Goal: Check status: Check status

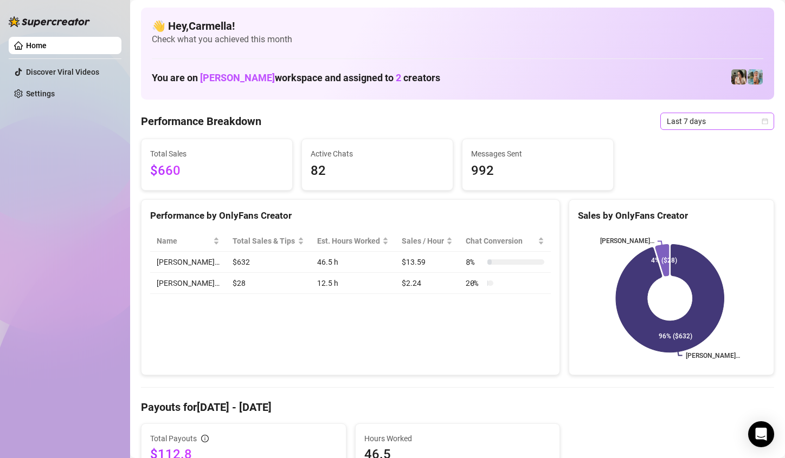
click at [761, 122] on icon "calendar" at bounding box center [764, 121] width 7 height 7
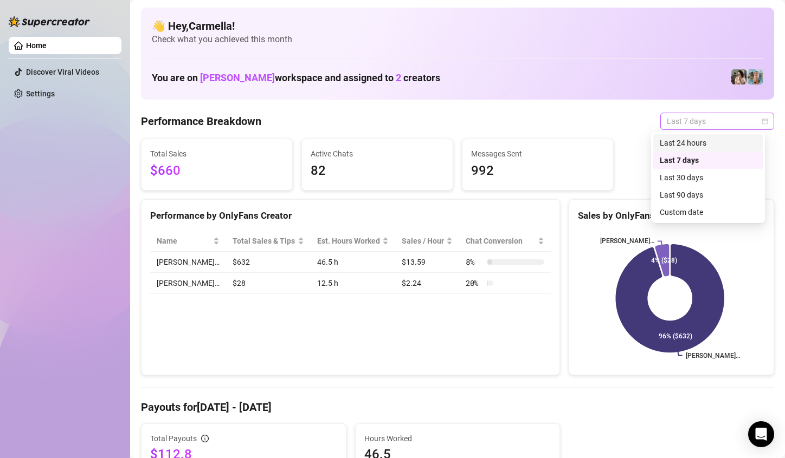
click at [761, 121] on icon "calendar" at bounding box center [764, 121] width 7 height 7
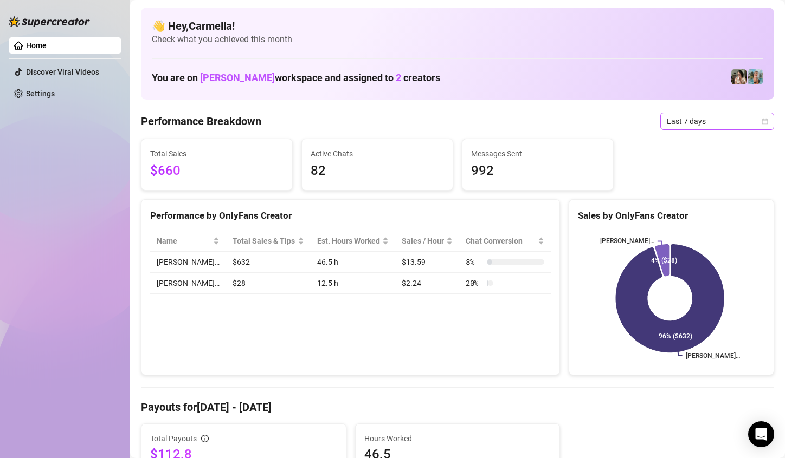
click at [761, 121] on icon "calendar" at bounding box center [764, 121] width 7 height 7
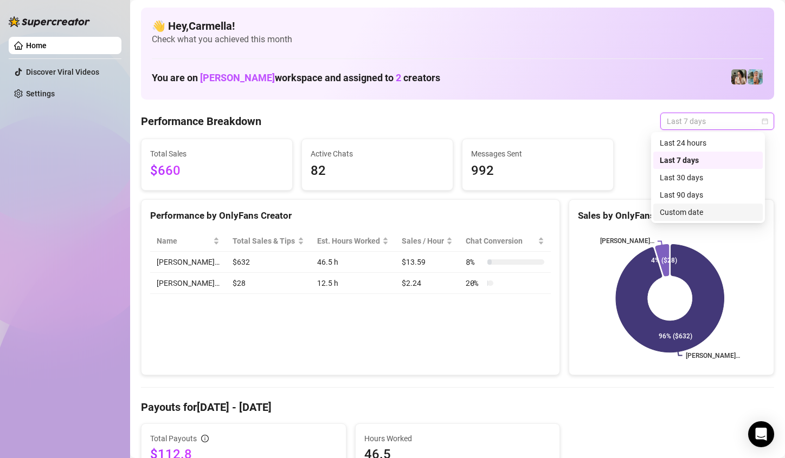
click at [687, 212] on div "Custom date" at bounding box center [708, 212] width 96 height 12
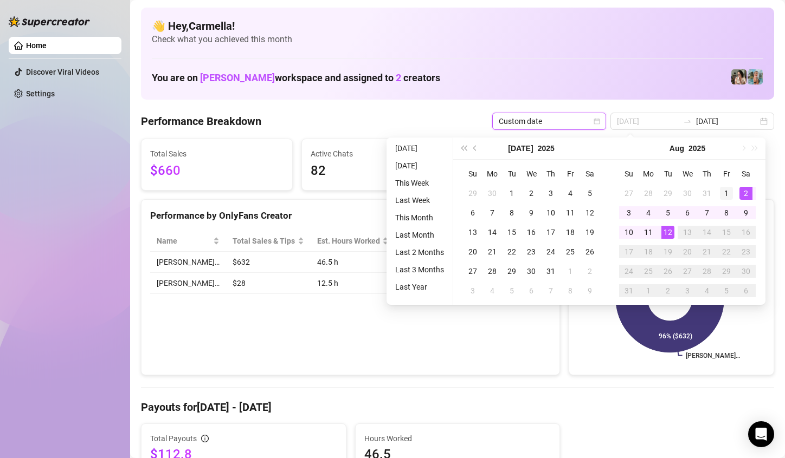
type input "[DATE]"
click at [730, 192] on div "1" at bounding box center [726, 193] width 13 height 13
type input "[DATE]"
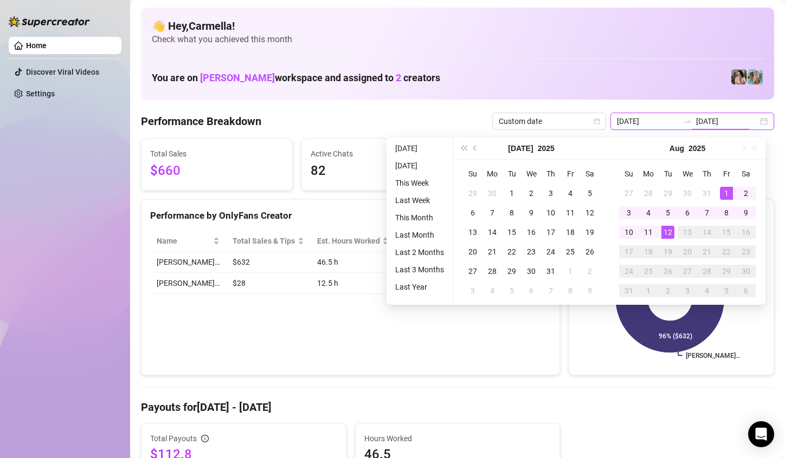
type input "[DATE]"
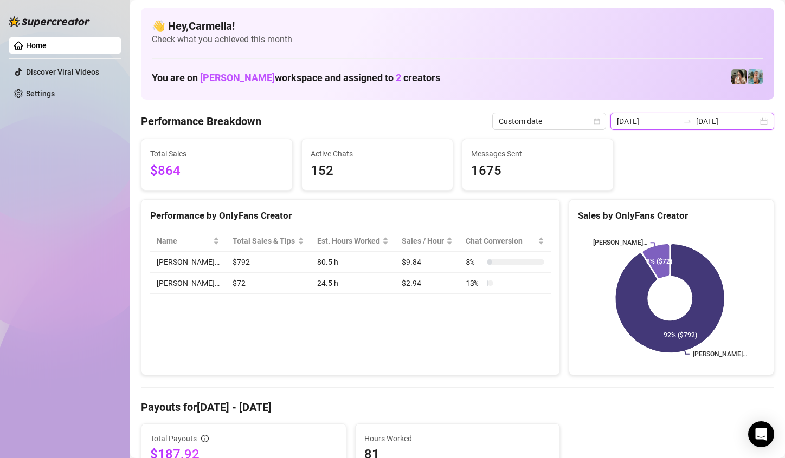
click at [756, 119] on div "[DATE] [DATE]" at bounding box center [692, 121] width 164 height 17
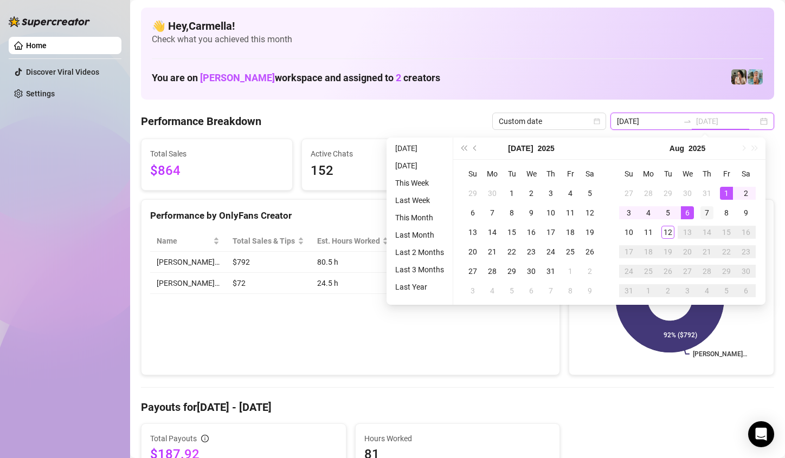
type input "[DATE]"
click at [708, 211] on div "7" at bounding box center [706, 212] width 13 height 13
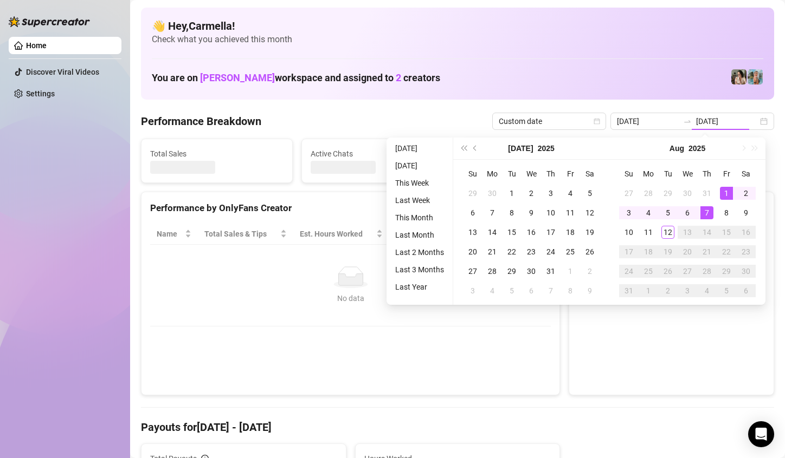
type input "[DATE]"
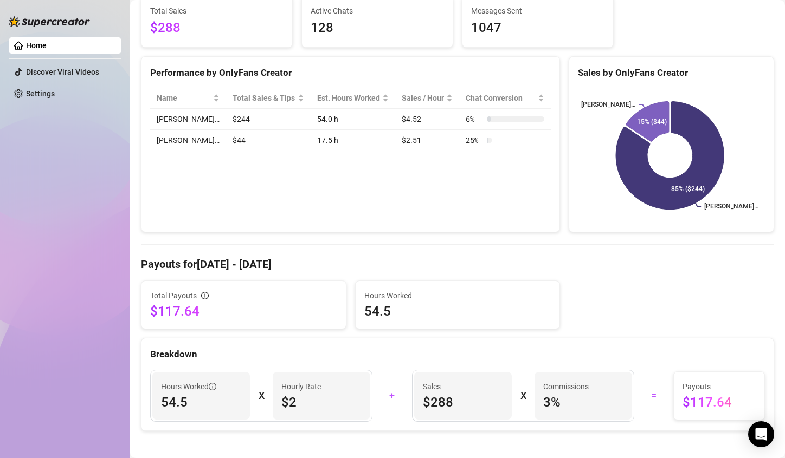
scroll to position [163, 0]
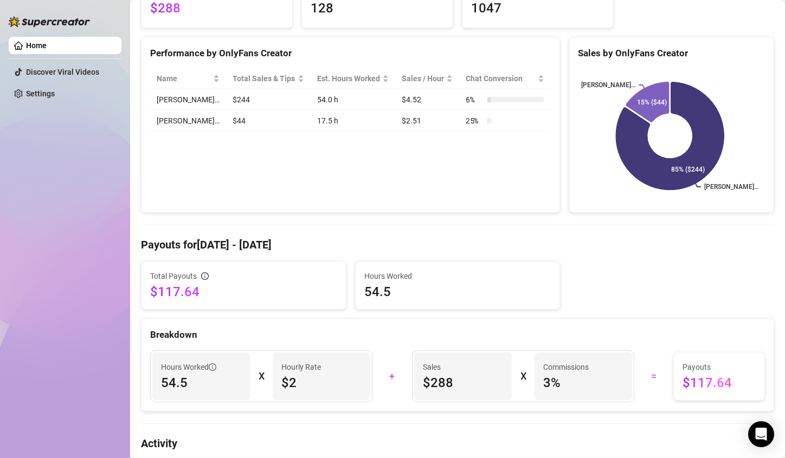
click at [101, 288] on div "Home Discover Viral Videos Settings" at bounding box center [65, 224] width 113 height 449
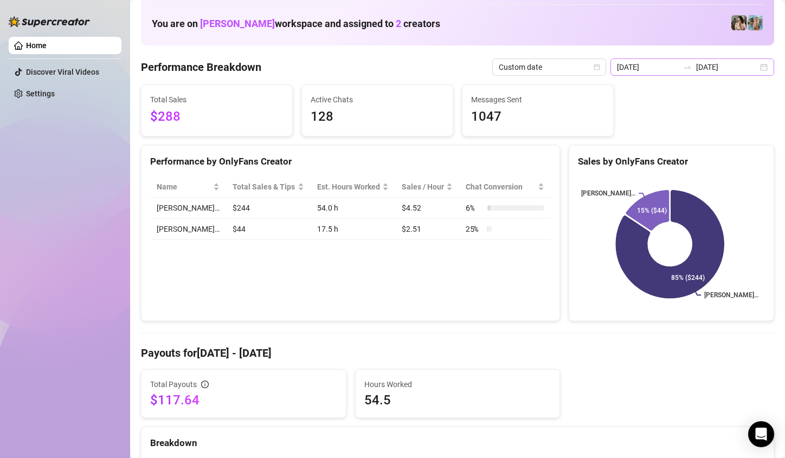
click at [754, 66] on div "[DATE] [DATE]" at bounding box center [692, 67] width 164 height 17
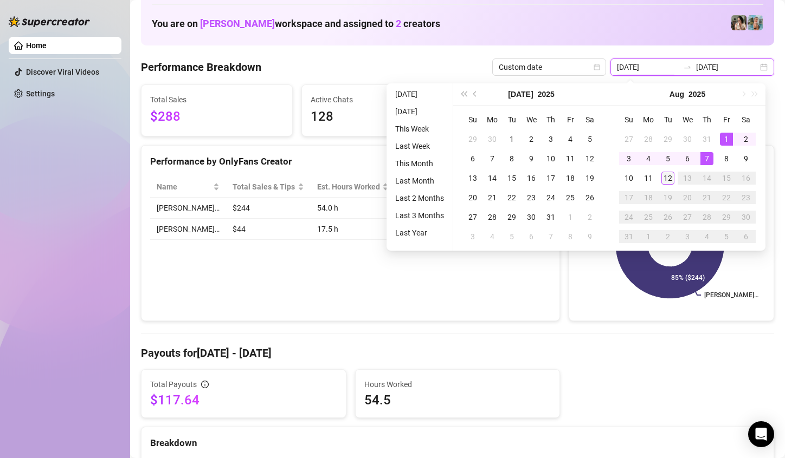
type input "[DATE]"
click at [671, 179] on div "12" at bounding box center [667, 178] width 13 height 13
type input "[DATE]"
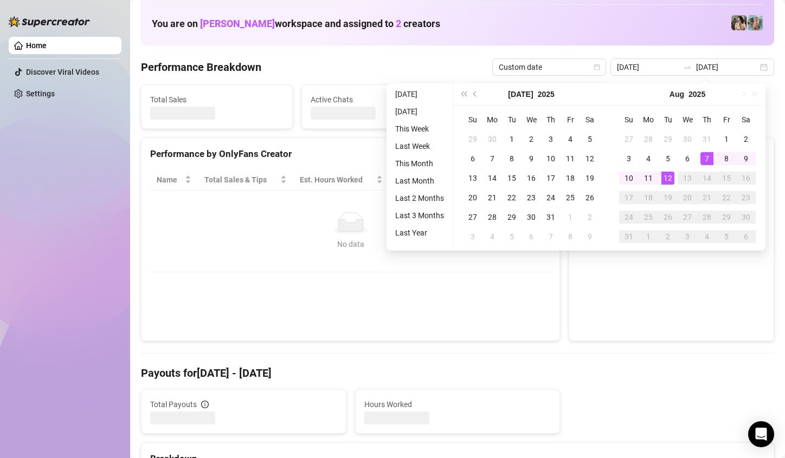
type input "[DATE]"
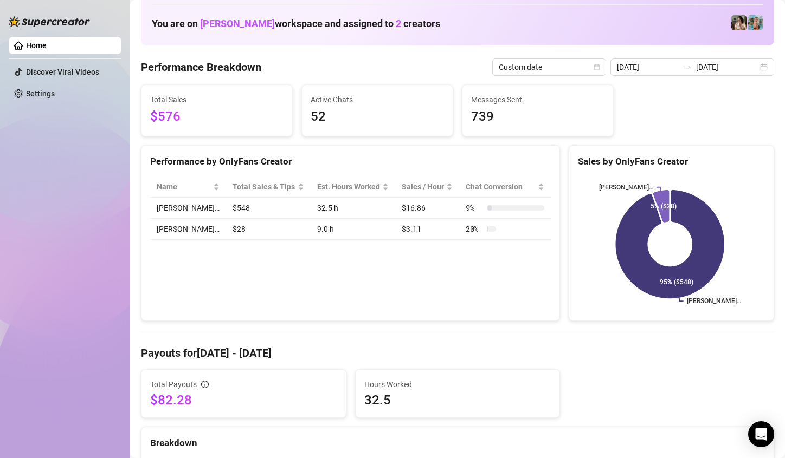
click at [211, 306] on div "Performance by OnlyFans Creator Name Total Sales & Tips Est. Hours Worked Sales…" at bounding box center [350, 233] width 419 height 177
